Goal: Navigation & Orientation: Understand site structure

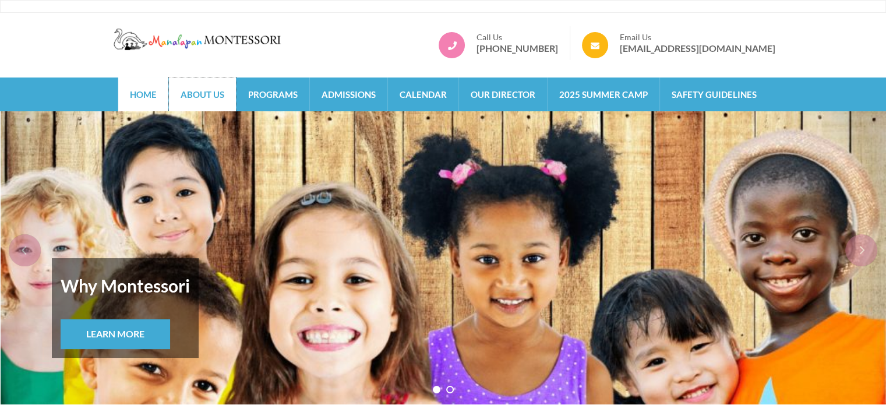
click at [213, 91] on link "About Us" at bounding box center [202, 94] width 67 height 34
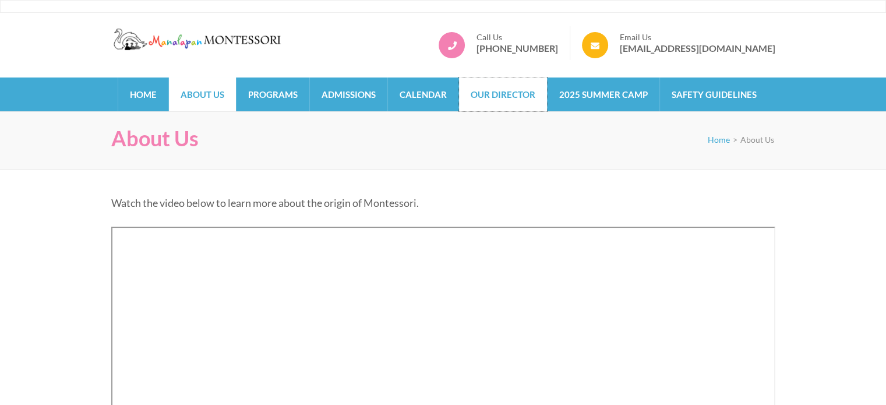
click at [518, 102] on link "Our Director" at bounding box center [503, 94] width 88 height 34
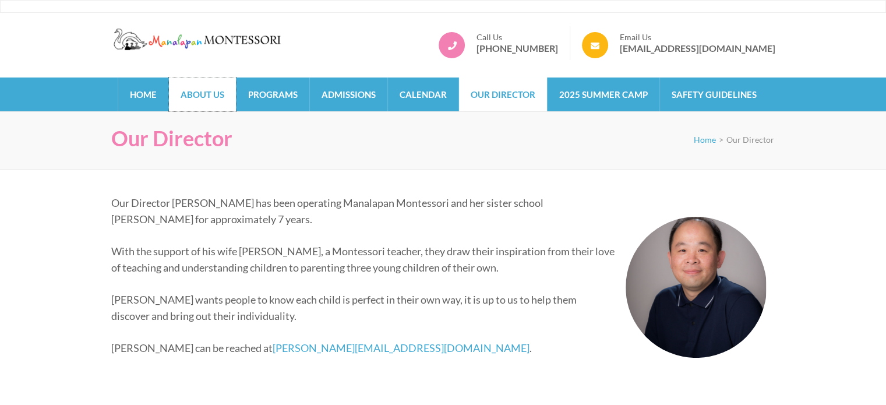
click at [227, 93] on link "About Us" at bounding box center [202, 94] width 67 height 34
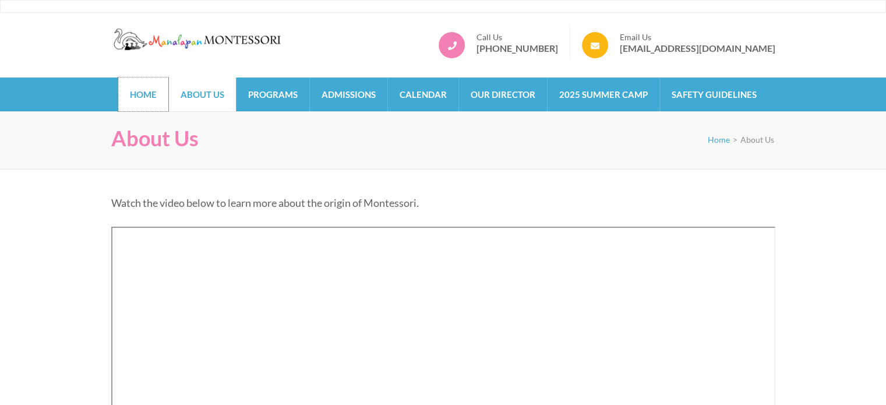
click at [151, 97] on link "Home" at bounding box center [143, 94] width 50 height 34
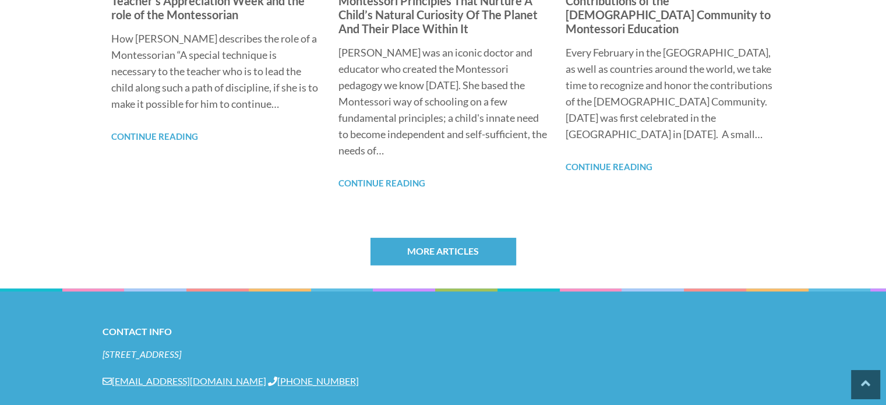
scroll to position [970, 0]
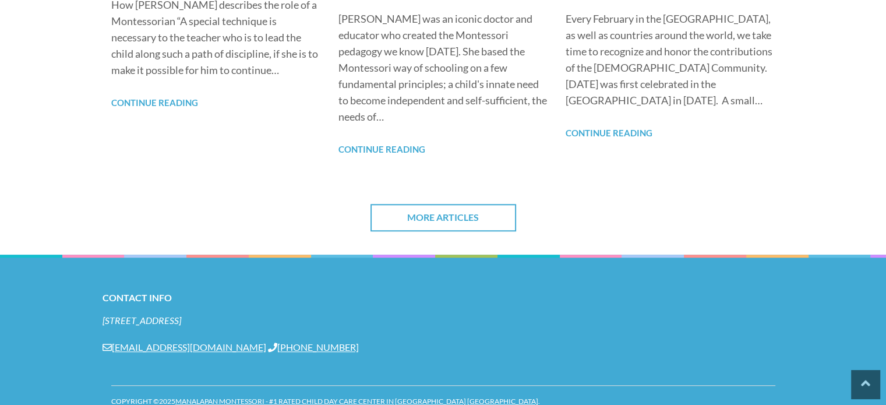
click at [452, 216] on link "More Articles" at bounding box center [443, 217] width 146 height 27
